Goal: Task Accomplishment & Management: Manage account settings

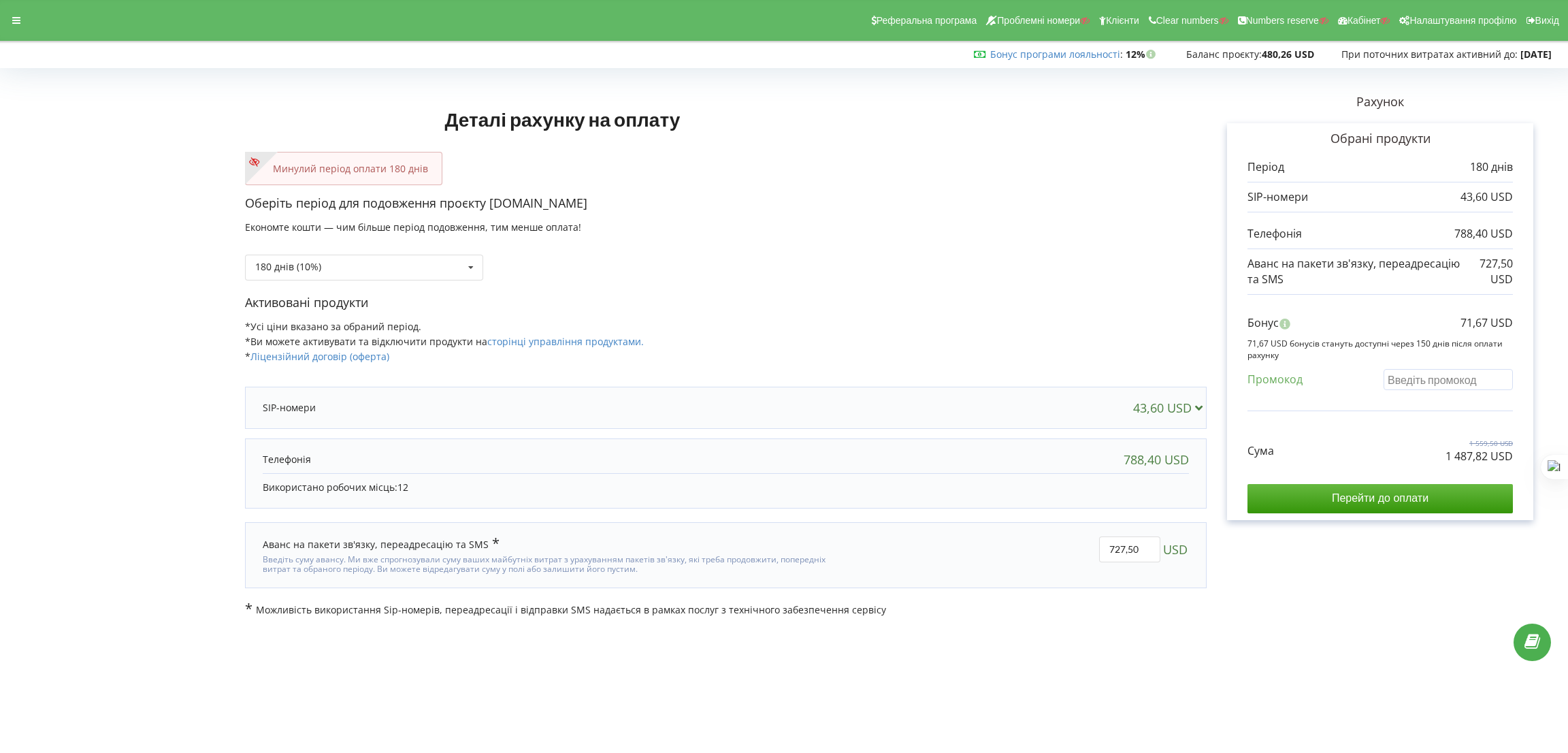
click at [1458, 375] on input "text" at bounding box center [1448, 379] width 130 height 21
paste input "EKLH-TLWT"
type input "EKLH-TLWT"
click at [1021, 284] on div "Деталі рахунку на оплату Минулий період оплати 180 днів Оберіть період для подо…" at bounding box center [784, 345] width 1540 height 544
click at [15, 17] on icon at bounding box center [17, 21] width 8 height 10
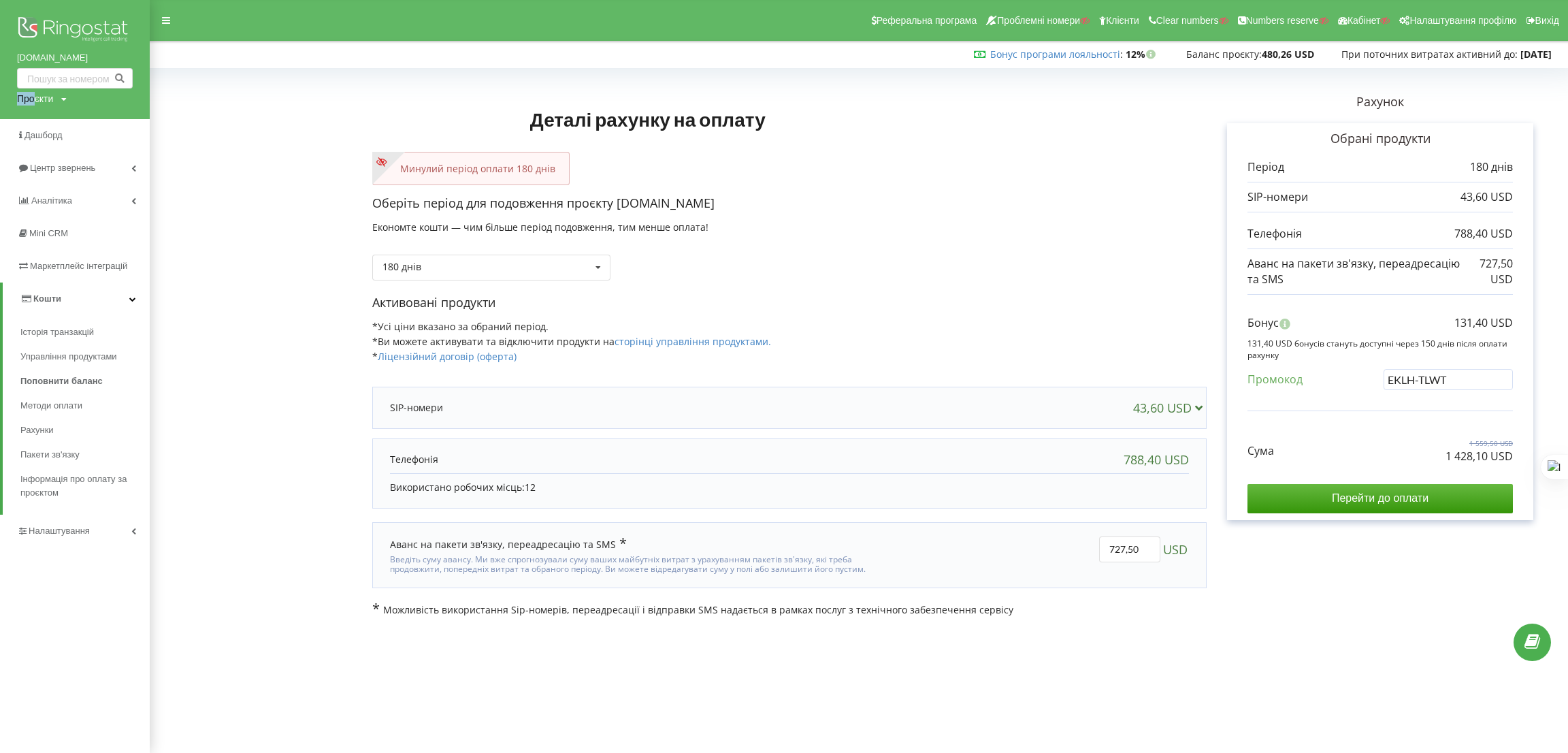
click at [35, 92] on div "balka-book.com Проєкти Пошук" at bounding box center [74, 59] width 150 height 119
click at [34, 103] on div "Копія Виділити" at bounding box center [97, 113] width 167 height 21
click at [39, 93] on div "Проєкти" at bounding box center [35, 99] width 36 height 14
click at [52, 116] on div "Пошук" at bounding box center [79, 127] width 123 height 43
click at [52, 124] on input "text" at bounding box center [59, 127] width 68 height 20
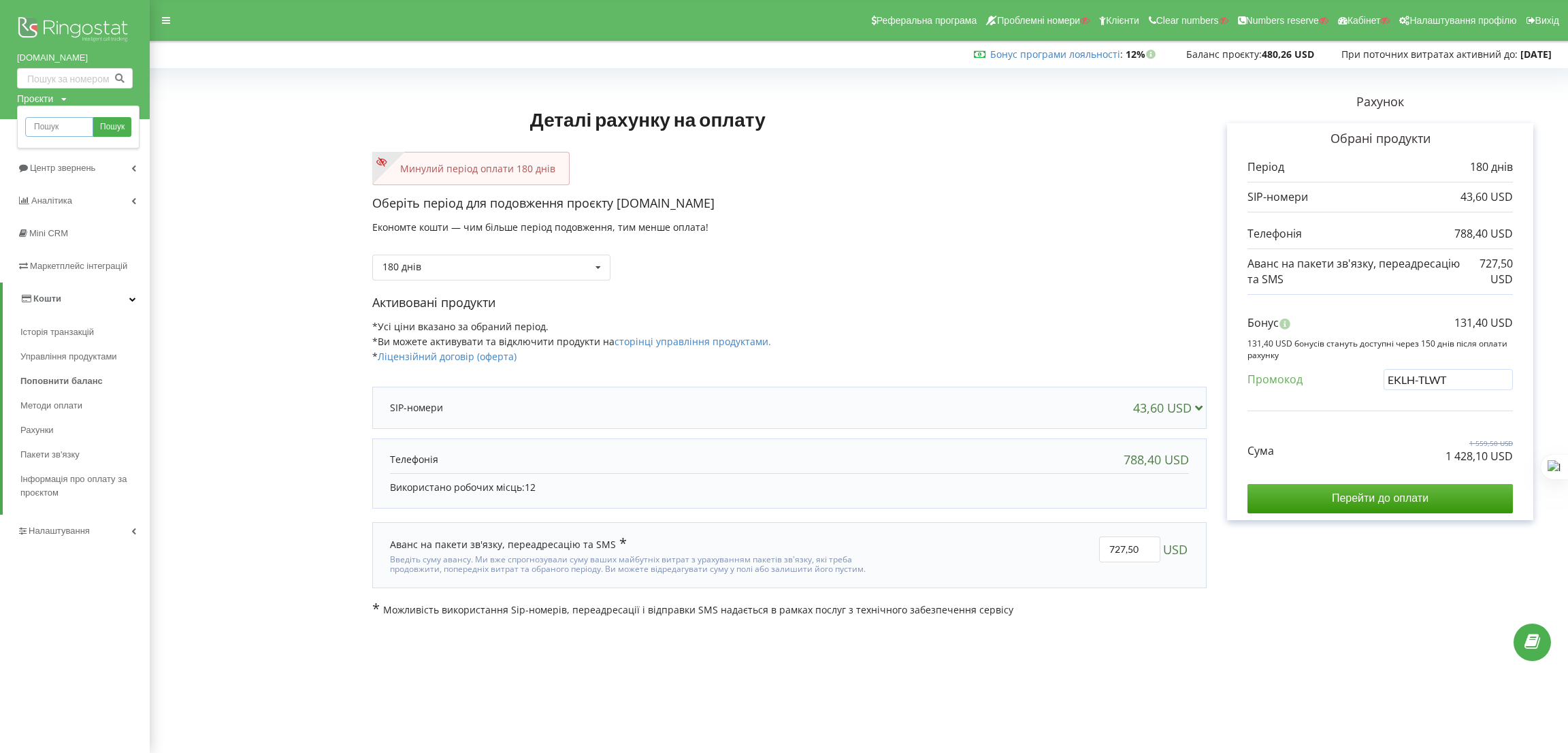
paste input "fomich-main.booking"
type input "fomich-main.booking"
click at [104, 124] on span "Пошук" at bounding box center [112, 128] width 25 height 12
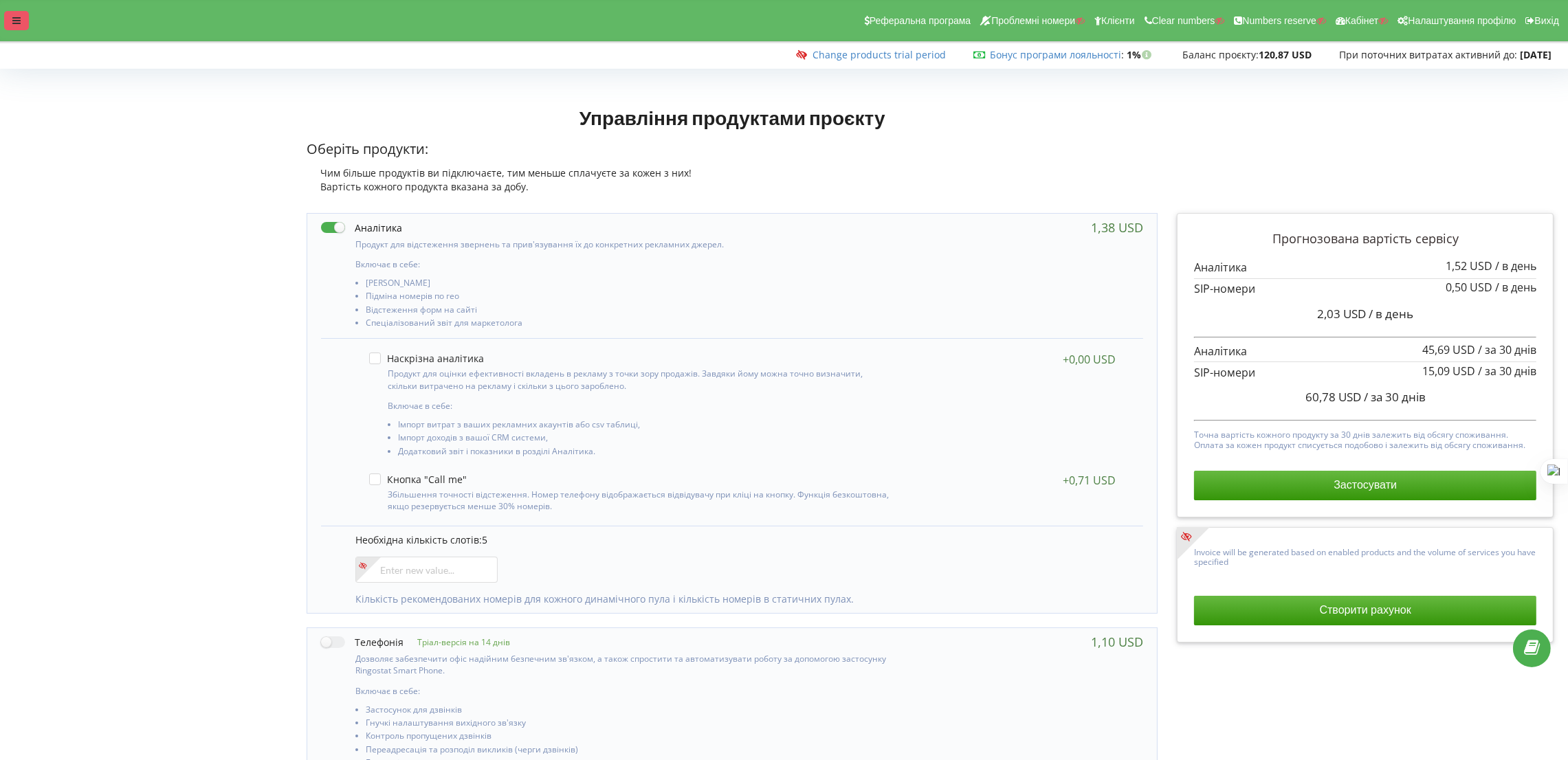
click at [27, 13] on div at bounding box center [17, 21] width 25 height 19
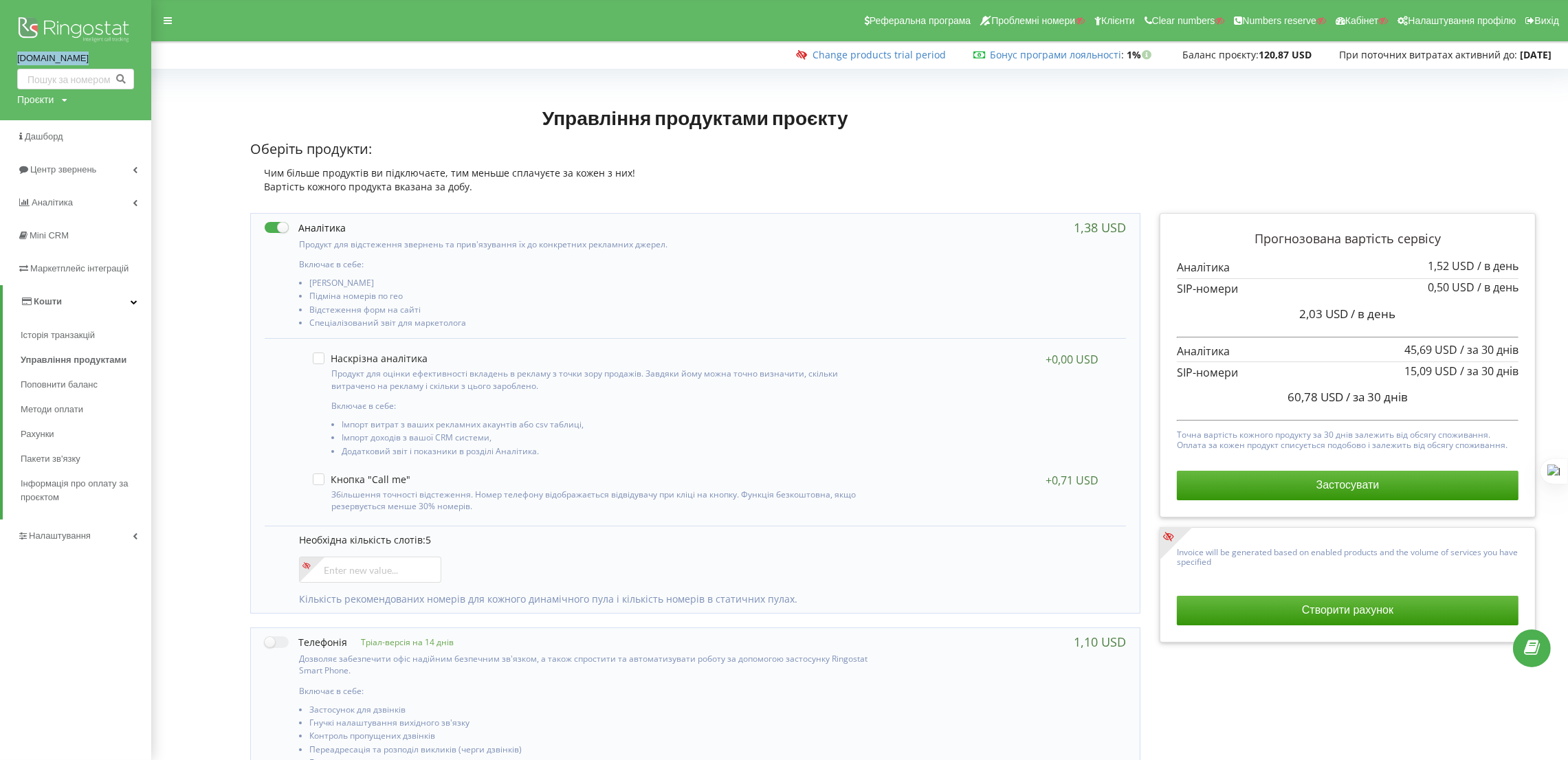
drag, startPoint x: 9, startPoint y: 58, endPoint x: 81, endPoint y: 58, distance: 72.0
click at [81, 58] on div "roslavychi.ua Проєкти Пошук" at bounding box center [75, 60] width 151 height 120
copy link "roslavychi.ua"
click at [881, 161] on div "Оберіть продукти: Чим більше продуктів ви підключаєте, тим меньше сплачуєте за …" at bounding box center [695, 166] width 891 height 54
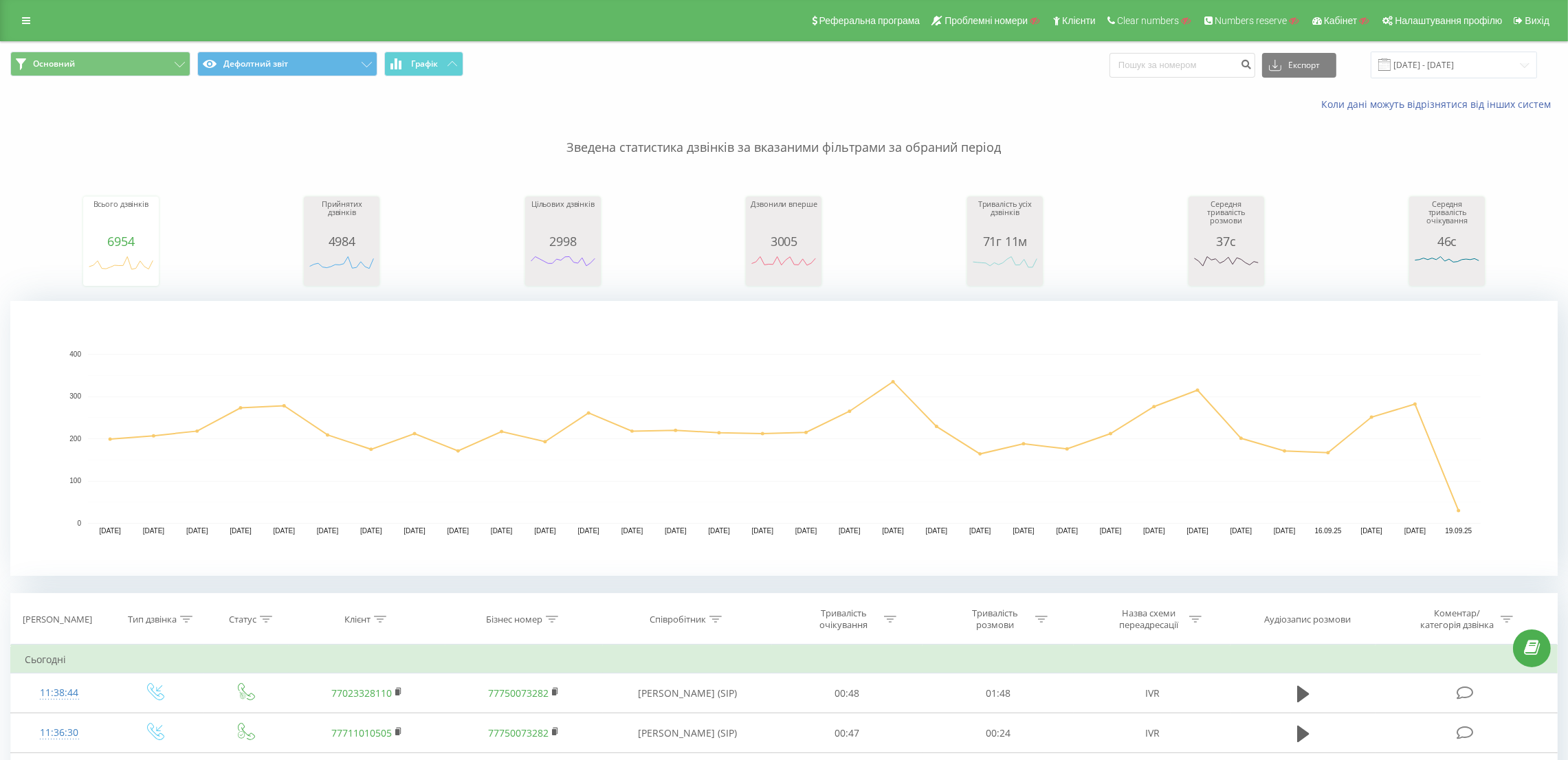
click at [13, 1] on div "Реферальна програма Проблемні номери Клієнти Clear numbers Numbers reserve Кабі…" at bounding box center [784, 20] width 1568 height 41
click at [27, 13] on link at bounding box center [26, 21] width 25 height 19
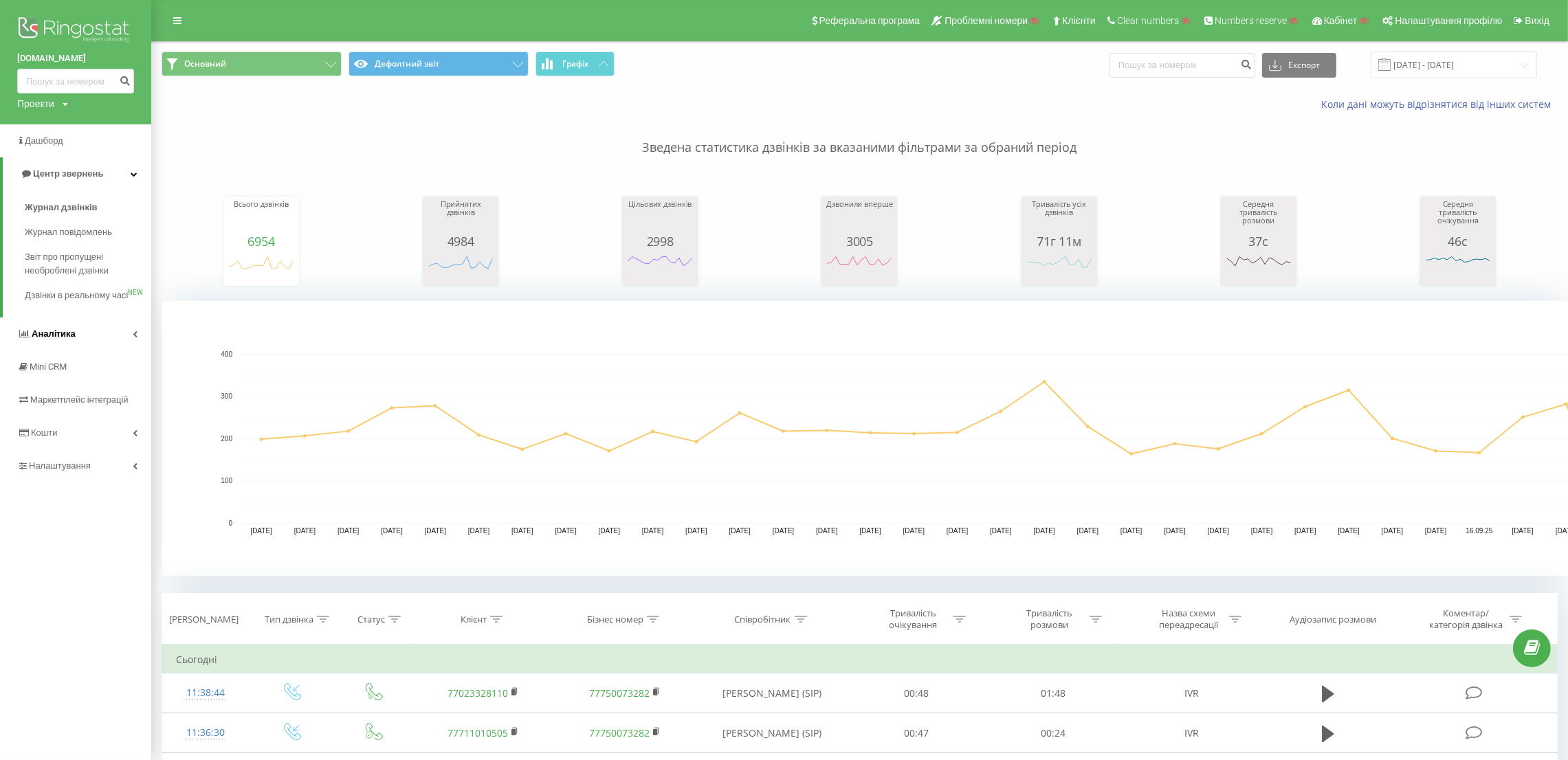
click at [100, 340] on link "Аналiтика" at bounding box center [75, 333] width 151 height 33
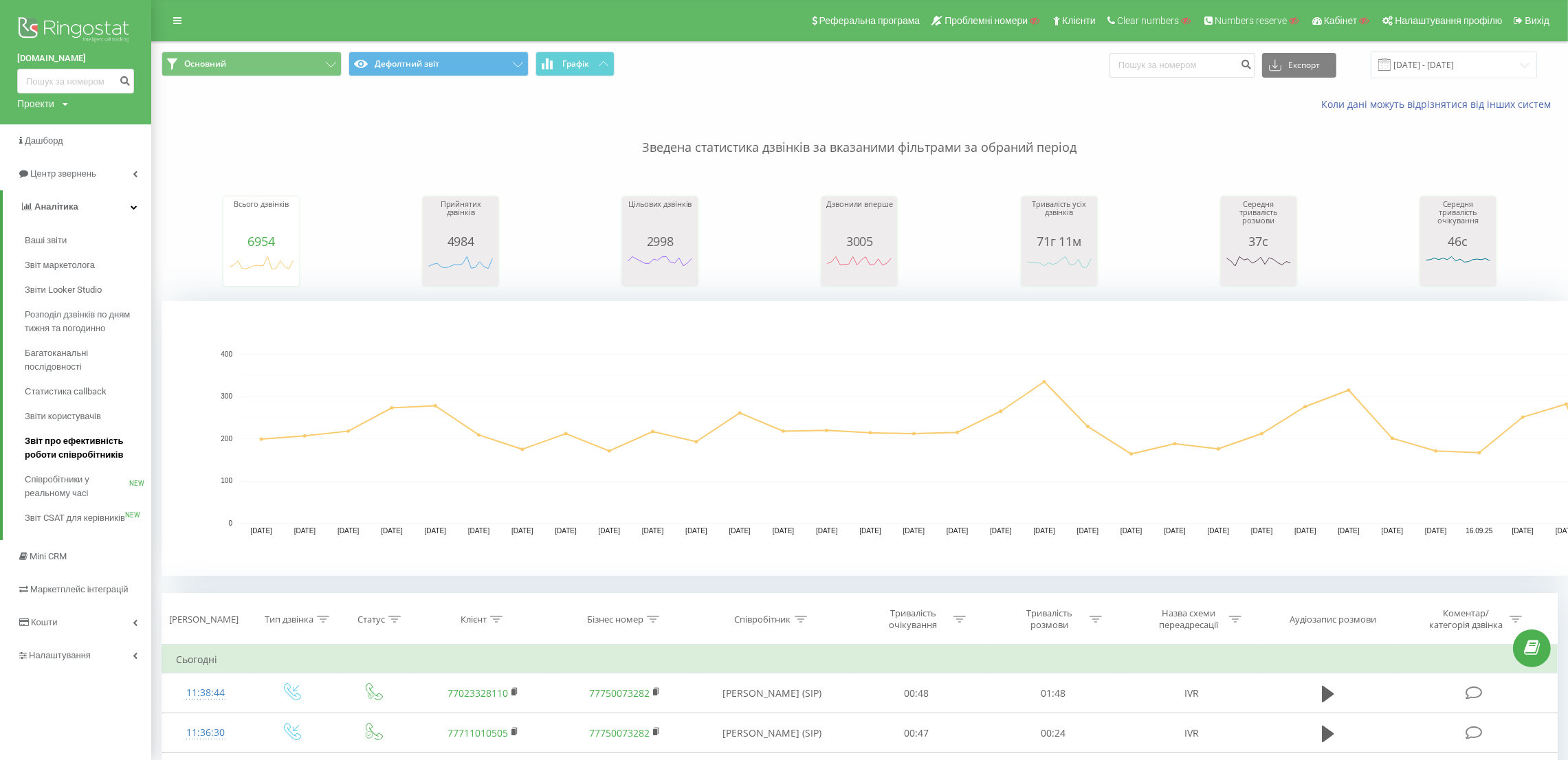
click at [92, 450] on span "Звіт про ефективність роботи співробітників" at bounding box center [85, 448] width 120 height 27
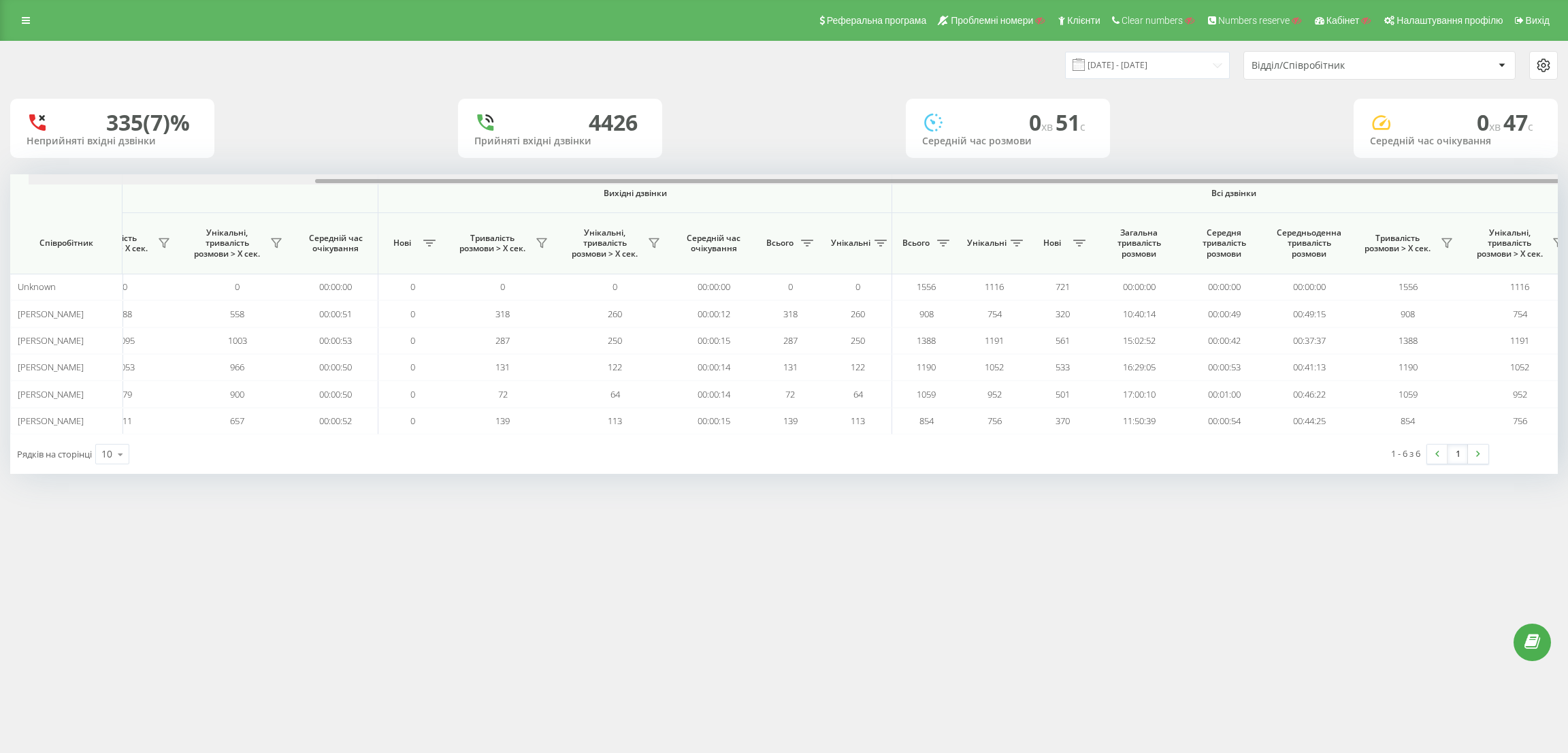
scroll to position [0, 352]
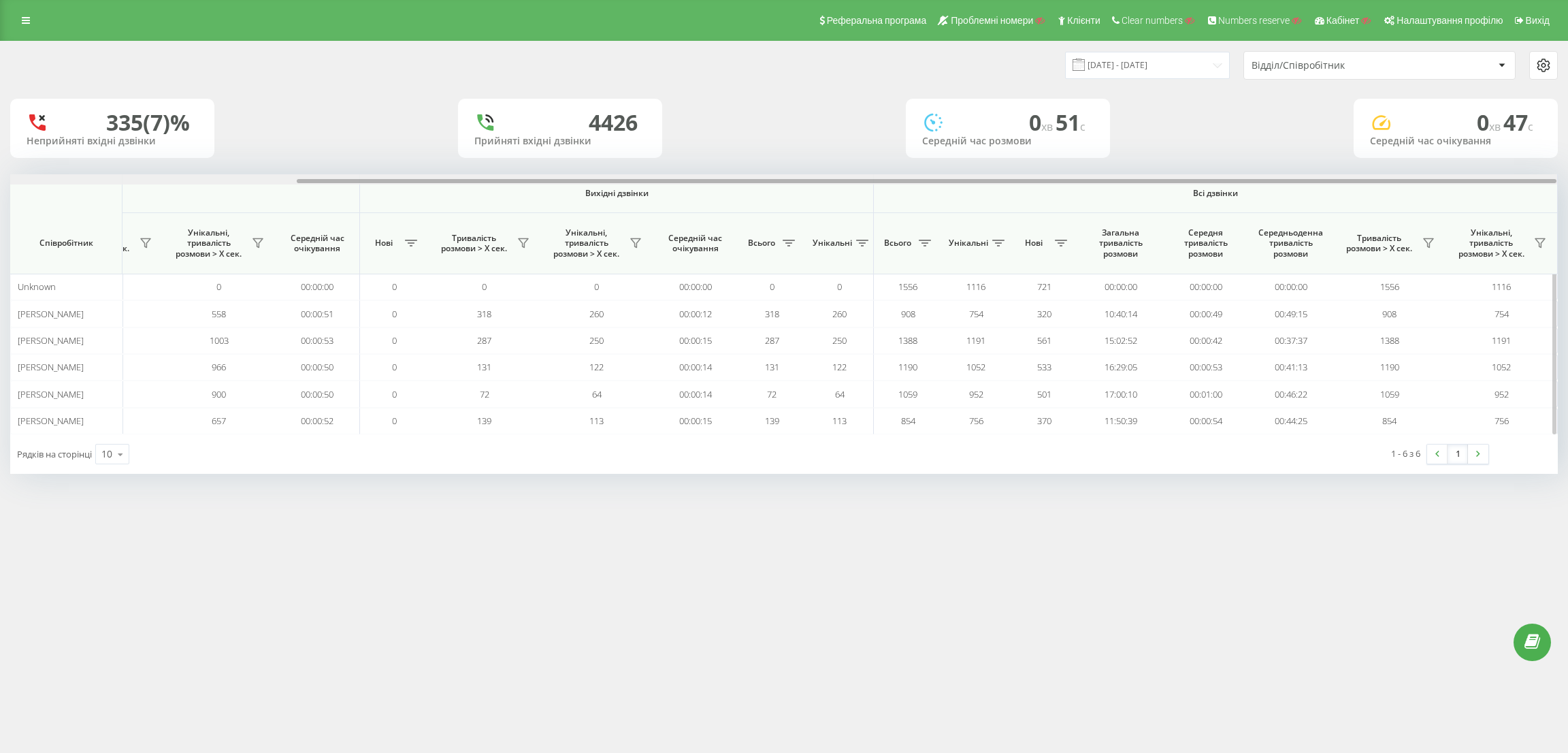
drag, startPoint x: 933, startPoint y: 182, endPoint x: 1248, endPoint y: 186, distance: 315.0
click at [1248, 186] on div "Вхідні дзвінки Вихідні дзвінки Всі дзвінки Співробітник Всього Унікальні Нові П…" at bounding box center [784, 304] width 1547 height 260
click at [34, 30] on div "Реферальна програма Проблемні номери Клієнти Clear numbers Numbers reserve Кабі…" at bounding box center [784, 20] width 1568 height 41
click at [33, 28] on link at bounding box center [26, 21] width 25 height 19
